Goal: Entertainment & Leisure: Consume media (video, audio)

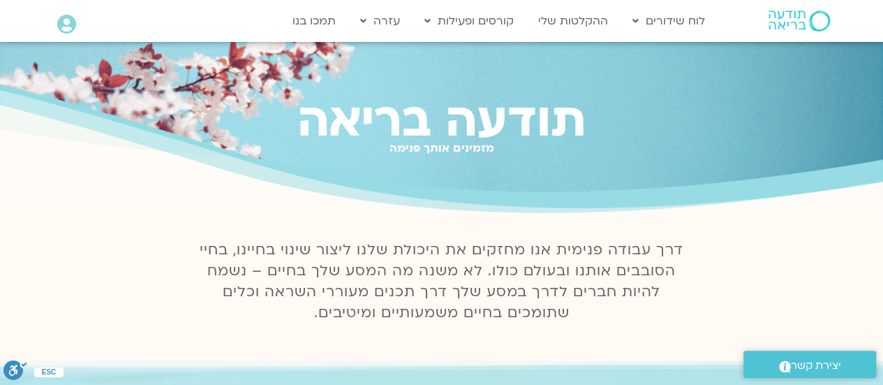
scroll to position [140, 0]
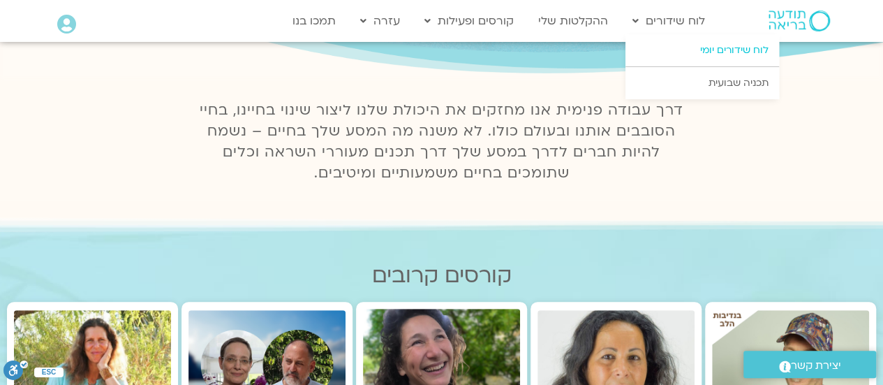
click at [694, 44] on link "לוח שידורים יומי" at bounding box center [703, 50] width 154 height 32
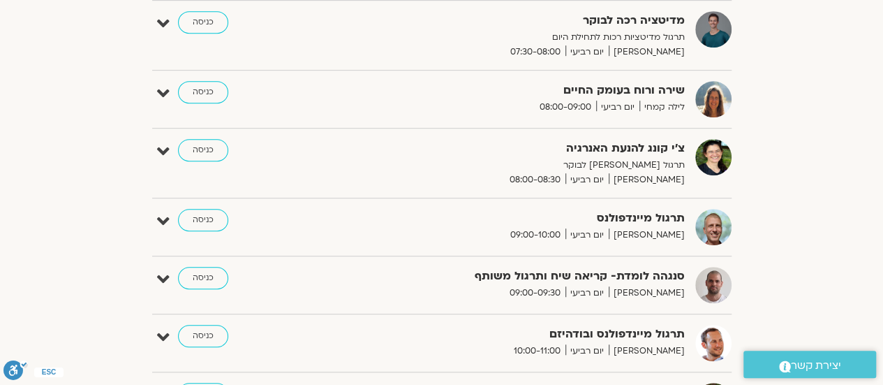
scroll to position [156, 0]
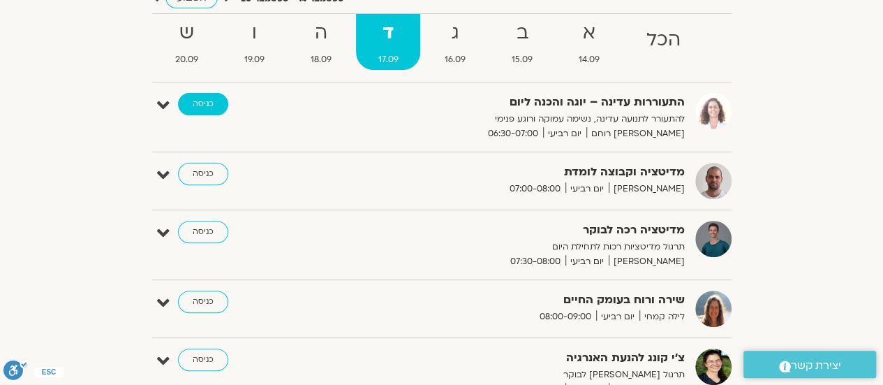
click at [184, 97] on link "כניסה" at bounding box center [203, 104] width 50 height 22
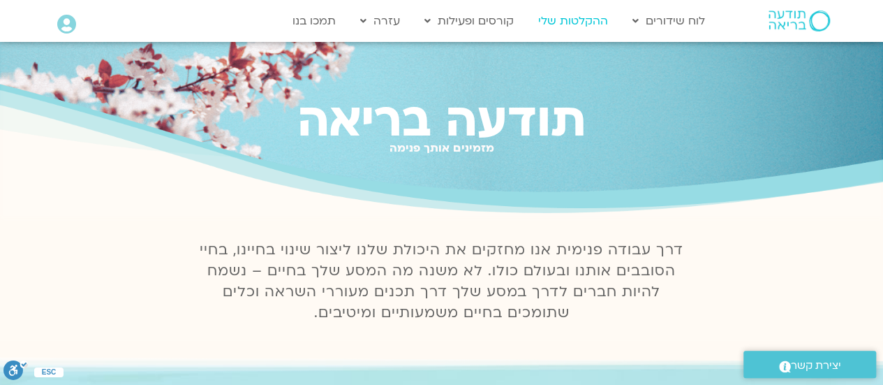
click at [555, 19] on link "ההקלטות שלי" at bounding box center [573, 21] width 84 height 27
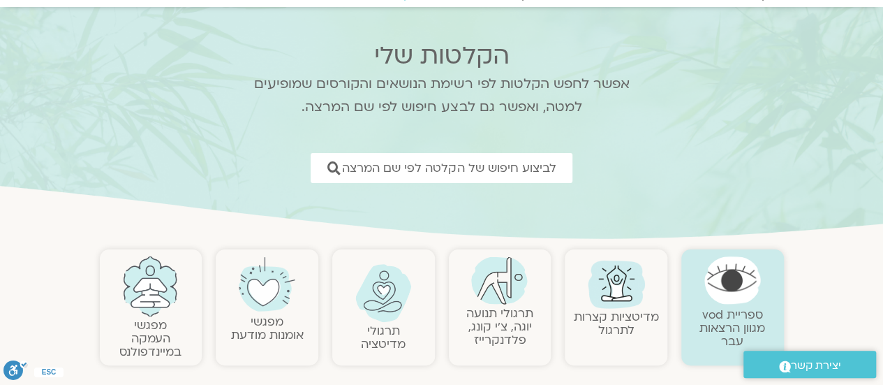
scroll to position [140, 0]
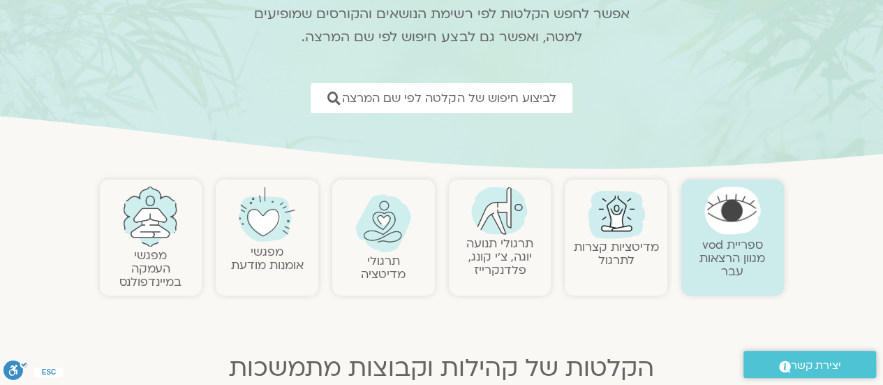
click at [409, 252] on div at bounding box center [383, 229] width 89 height 71
click at [374, 229] on img at bounding box center [383, 223] width 57 height 58
click at [374, 233] on img at bounding box center [383, 223] width 57 height 58
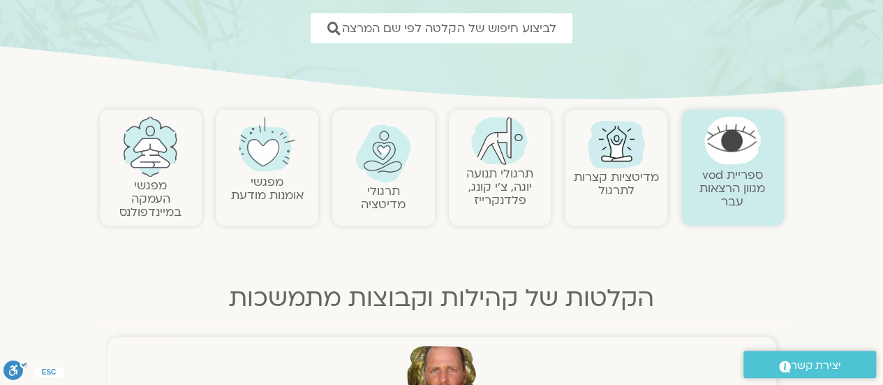
scroll to position [0, 0]
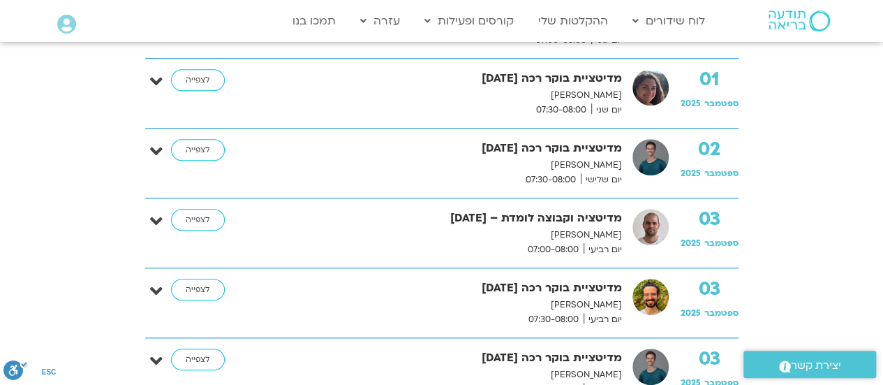
scroll to position [559, 0]
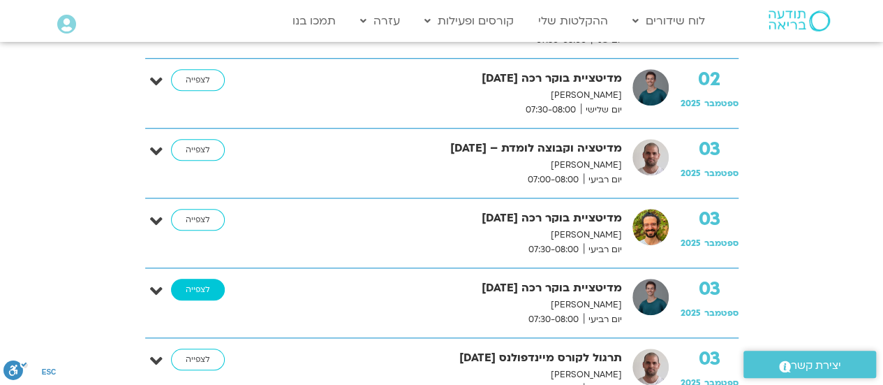
click at [191, 286] on link "לצפייה" at bounding box center [198, 290] width 54 height 22
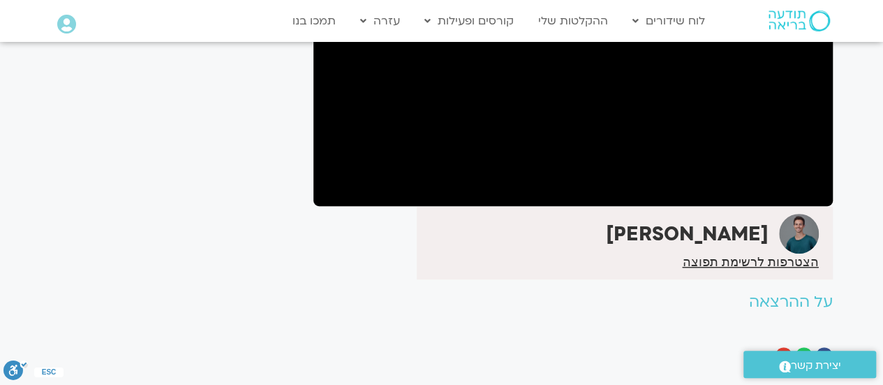
scroll to position [91, 0]
